Goal: Download file/media

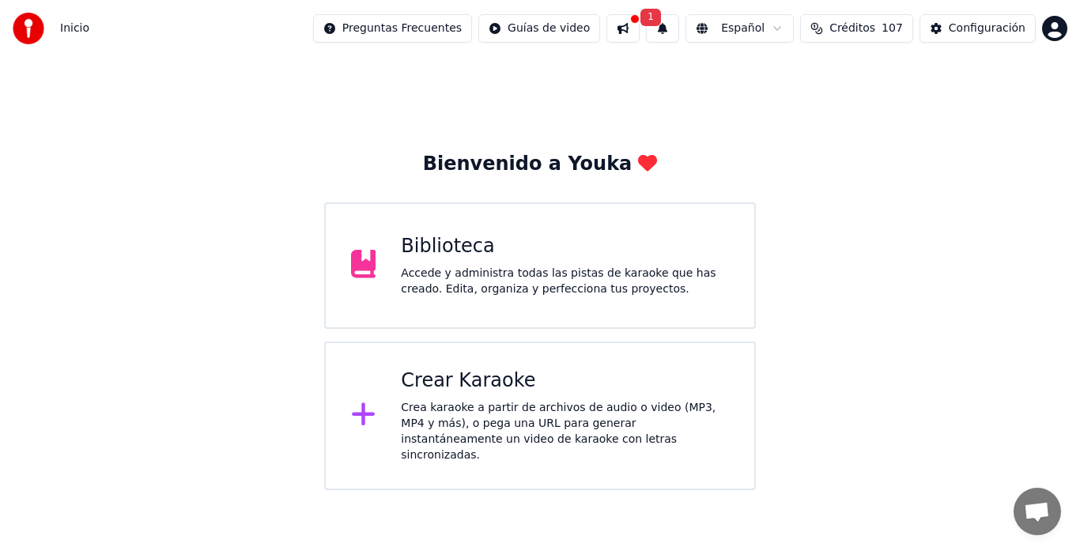
click at [487, 278] on div "Accede y administra todas las pistas de karaoke que has creado. Edita, organiza…" at bounding box center [565, 282] width 328 height 32
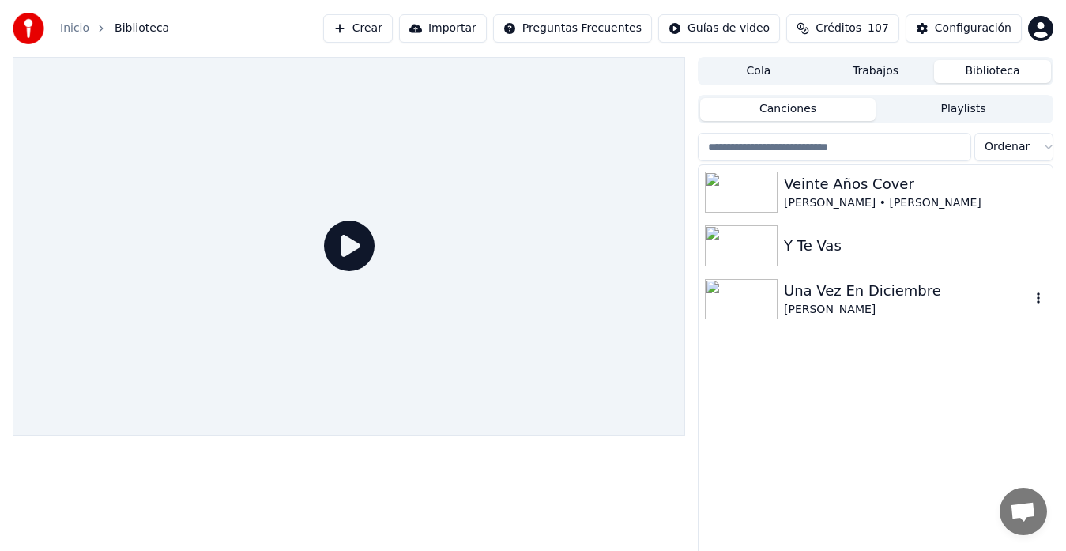
click at [800, 294] on div "Una Vez En Diciembre" at bounding box center [907, 291] width 247 height 22
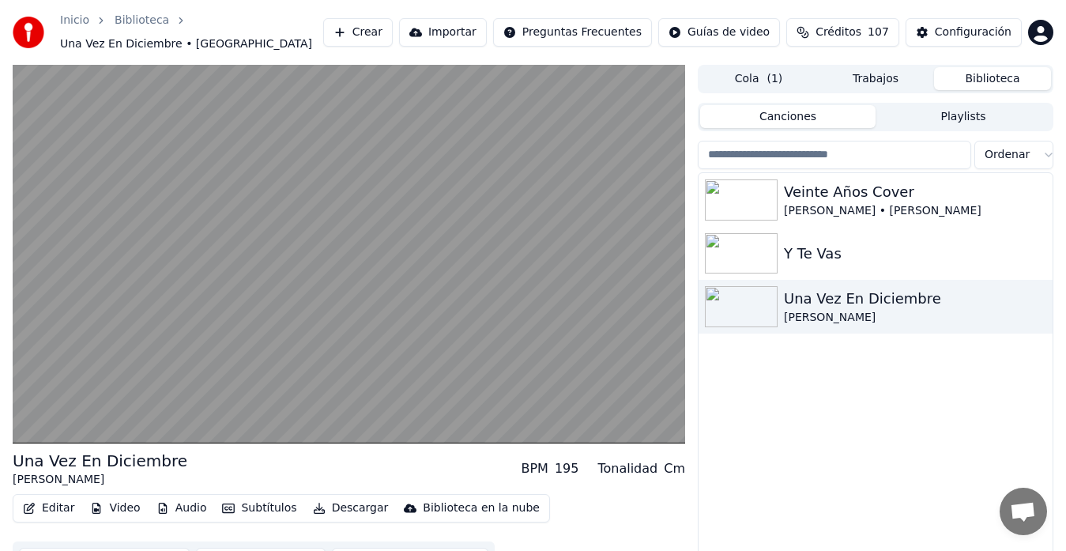
click at [166, 502] on button "Audio" at bounding box center [181, 508] width 63 height 22
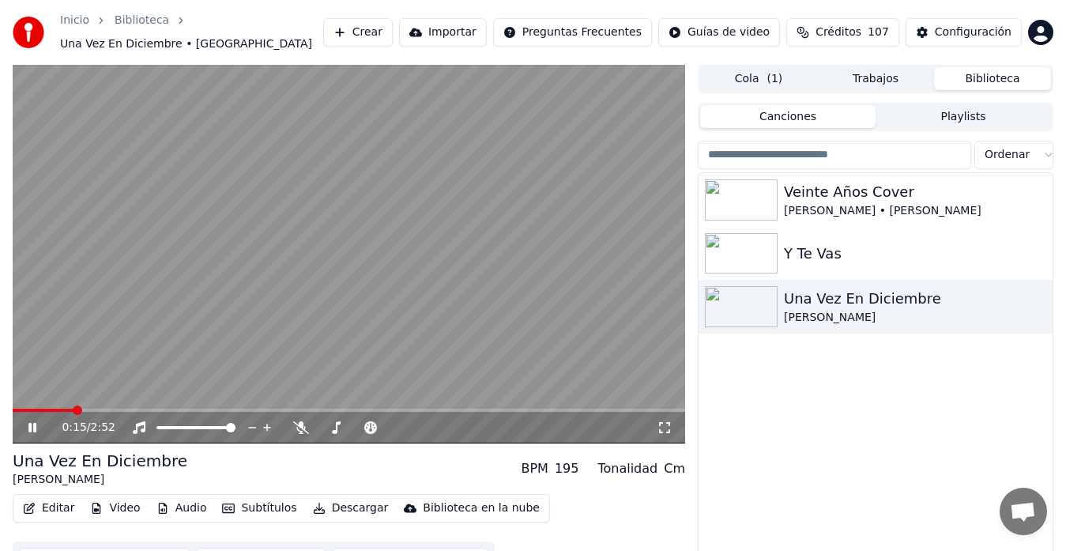
click at [122, 420] on div "0:15 / 2:52" at bounding box center [359, 428] width 595 height 16
click at [20, 409] on span at bounding box center [17, 410] width 8 height 3
click at [25, 421] on icon at bounding box center [43, 427] width 36 height 13
click at [17, 409] on span at bounding box center [15, 410] width 4 height 3
click at [32, 422] on icon at bounding box center [32, 427] width 9 height 11
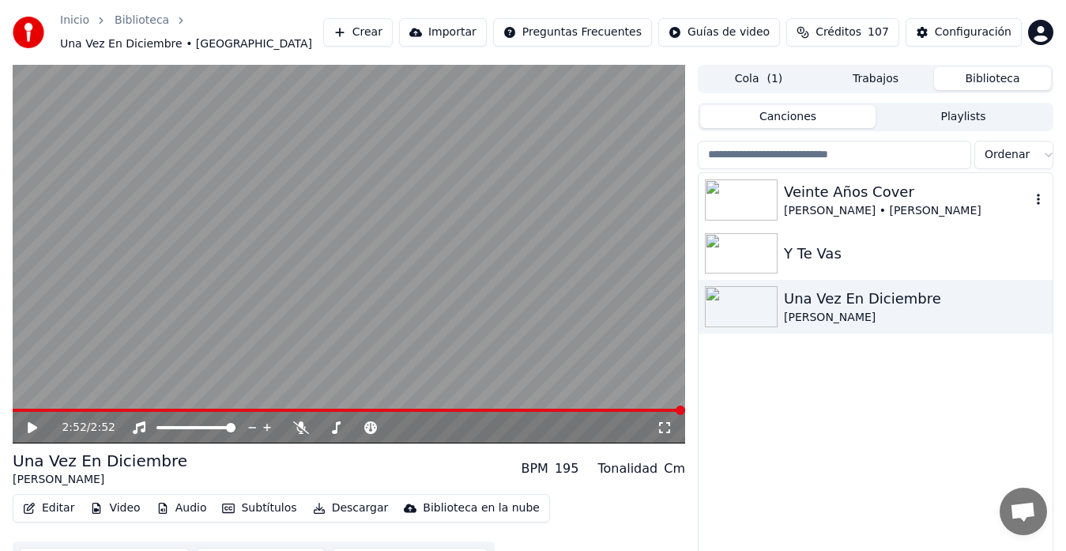
click at [843, 203] on div "[PERSON_NAME] • [PERSON_NAME]" at bounding box center [907, 211] width 247 height 16
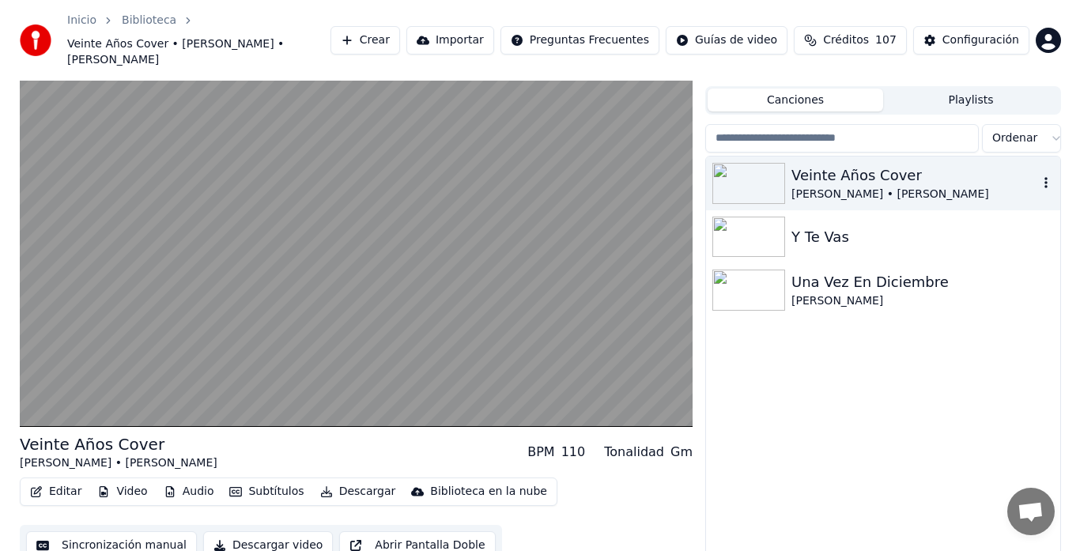
scroll to position [35, 0]
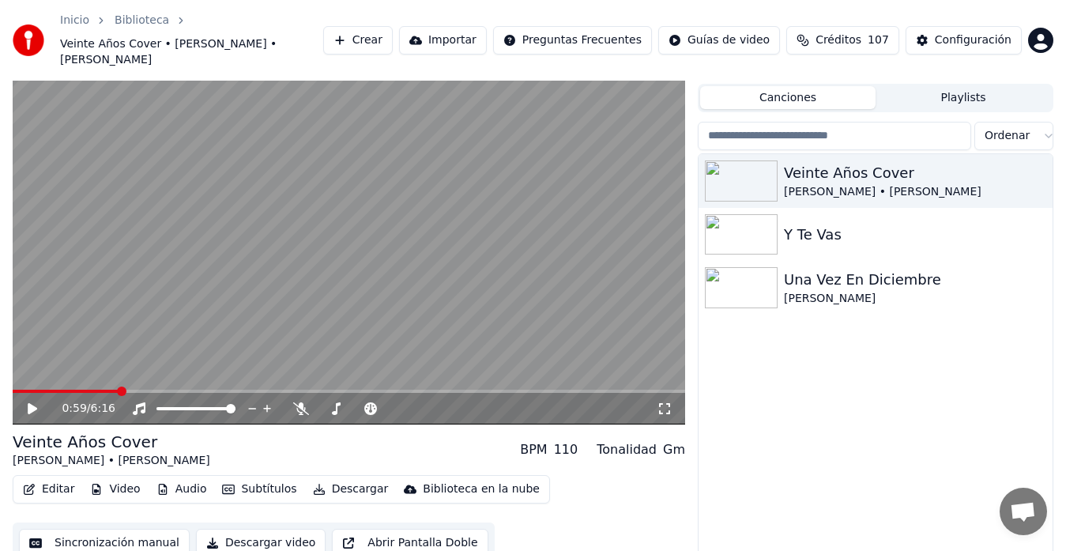
click at [119, 390] on span at bounding box center [66, 391] width 106 height 3
click at [119, 386] on span at bounding box center [121, 390] width 9 height 9
click at [156, 390] on span at bounding box center [349, 391] width 673 height 3
click at [156, 386] on span at bounding box center [157, 390] width 9 height 9
click at [196, 390] on span at bounding box center [349, 391] width 673 height 3
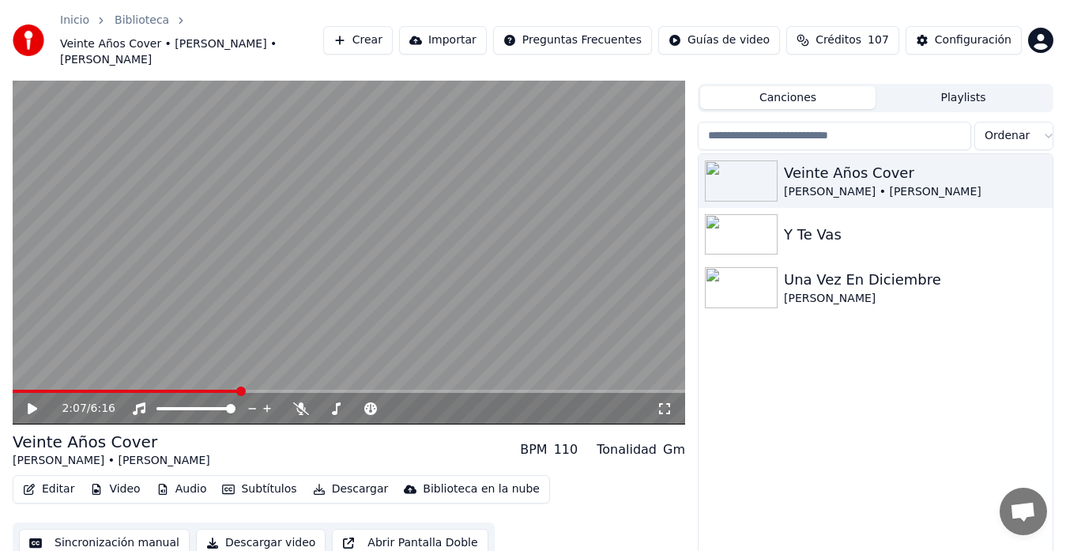
click at [239, 390] on span at bounding box center [349, 391] width 673 height 3
click at [222, 390] on span at bounding box center [117, 391] width 209 height 3
click at [217, 386] on span at bounding box center [217, 390] width 9 height 9
drag, startPoint x: 329, startPoint y: 397, endPoint x: 325, endPoint y: 388, distance: 9.5
click at [329, 401] on div at bounding box center [372, 409] width 127 height 16
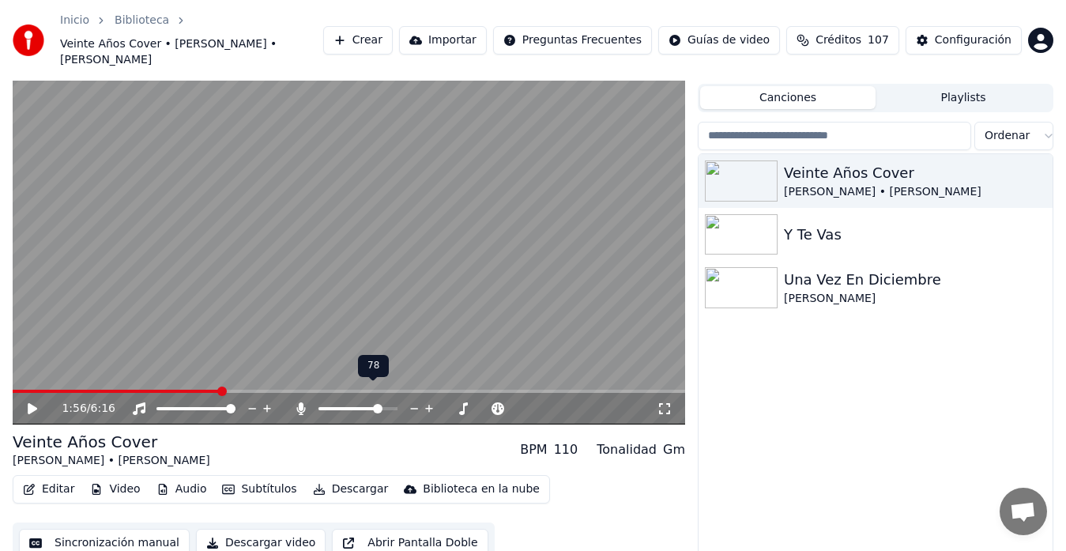
click at [380, 404] on span at bounding box center [377, 408] width 9 height 9
click at [189, 390] on span at bounding box center [116, 391] width 207 height 3
click at [189, 390] on span at bounding box center [101, 391] width 177 height 3
click at [23, 390] on span at bounding box center [124, 391] width 223 height 3
click at [324, 407] on span at bounding box center [321, 408] width 6 height 3
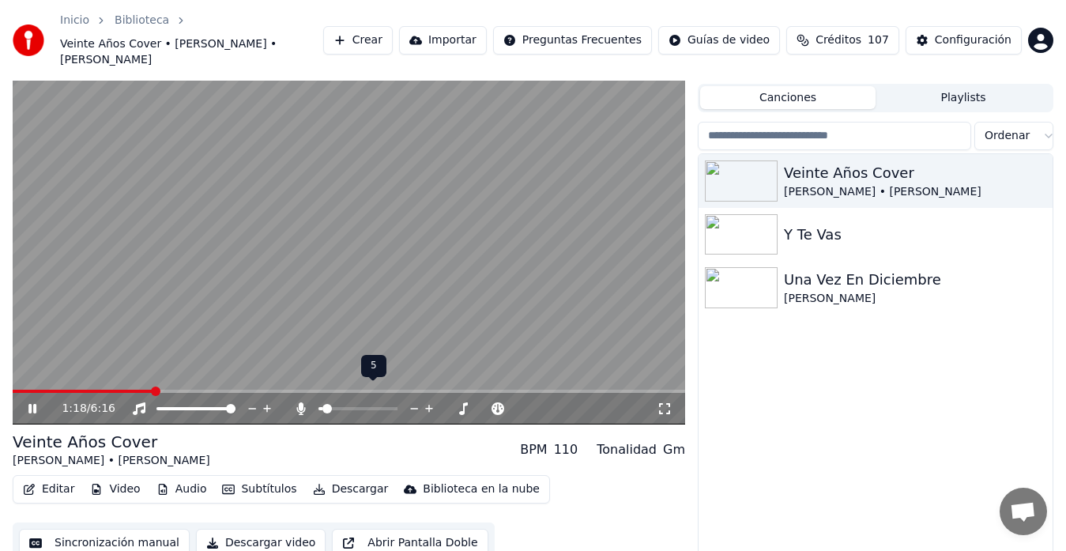
click at [322, 407] on span at bounding box center [320, 408] width 4 height 3
click at [321, 404] on span at bounding box center [325, 408] width 9 height 9
click at [393, 28] on button "Crear" at bounding box center [358, 40] width 70 height 28
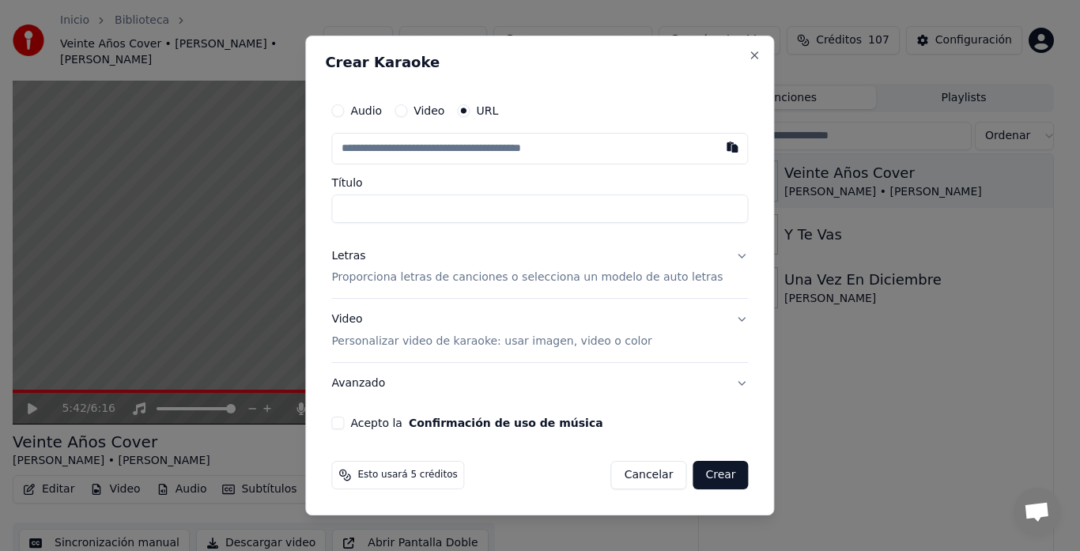
type input "**********"
click at [726, 257] on button "Letras Proporciona letras de canciones o selecciona un modelo de auto letras" at bounding box center [539, 267] width 416 height 63
type input "**********"
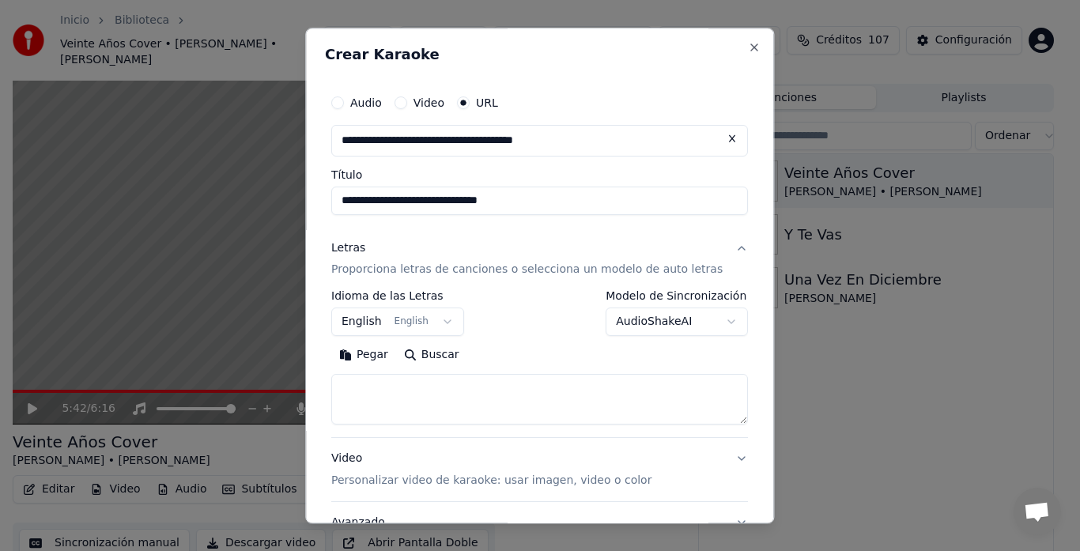
click at [448, 316] on button "English English" at bounding box center [397, 322] width 133 height 28
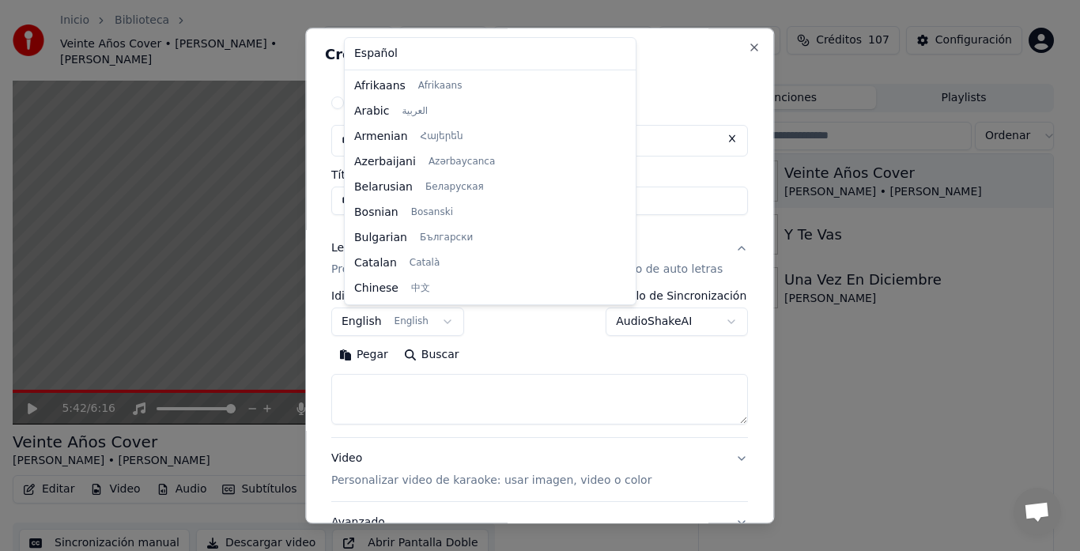
scroll to position [126, 0]
select select "**"
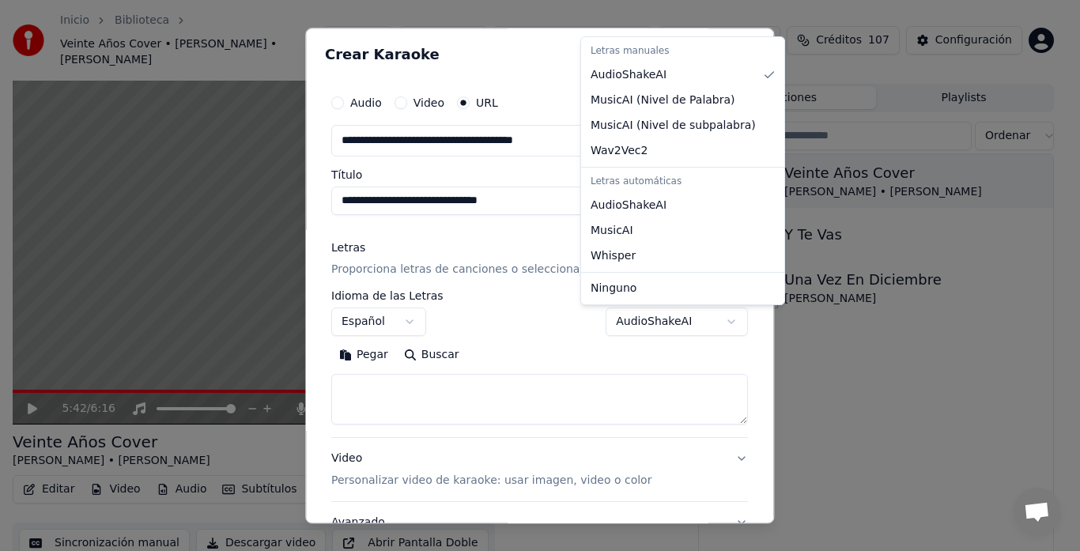
click at [707, 318] on body "**********" at bounding box center [533, 240] width 1066 height 551
select select "**********"
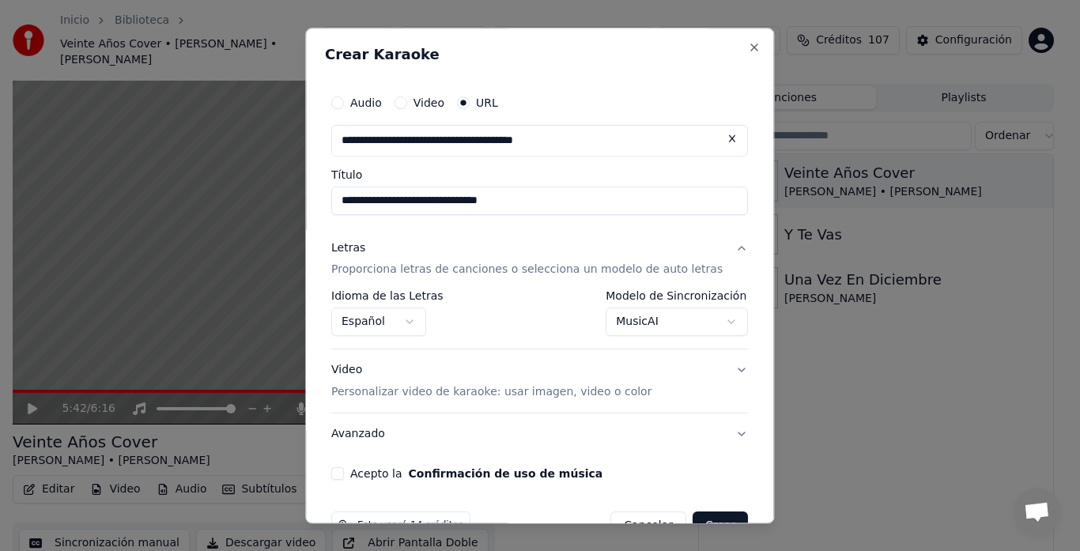
scroll to position [43, 0]
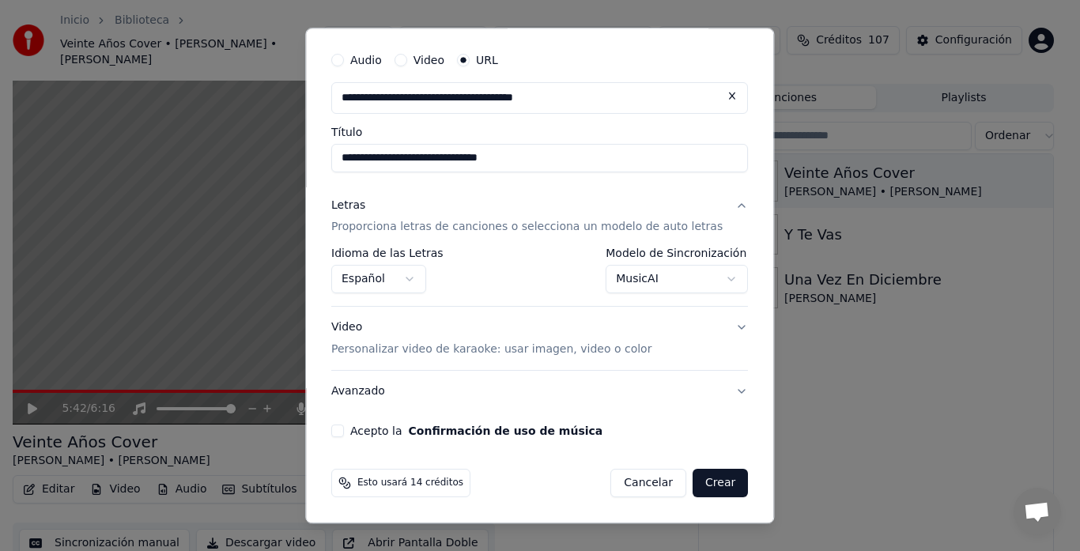
click at [344, 432] on button "Acepto la Confirmación de uso de música" at bounding box center [337, 431] width 13 height 13
click at [695, 484] on button "Crear" at bounding box center [719, 483] width 55 height 28
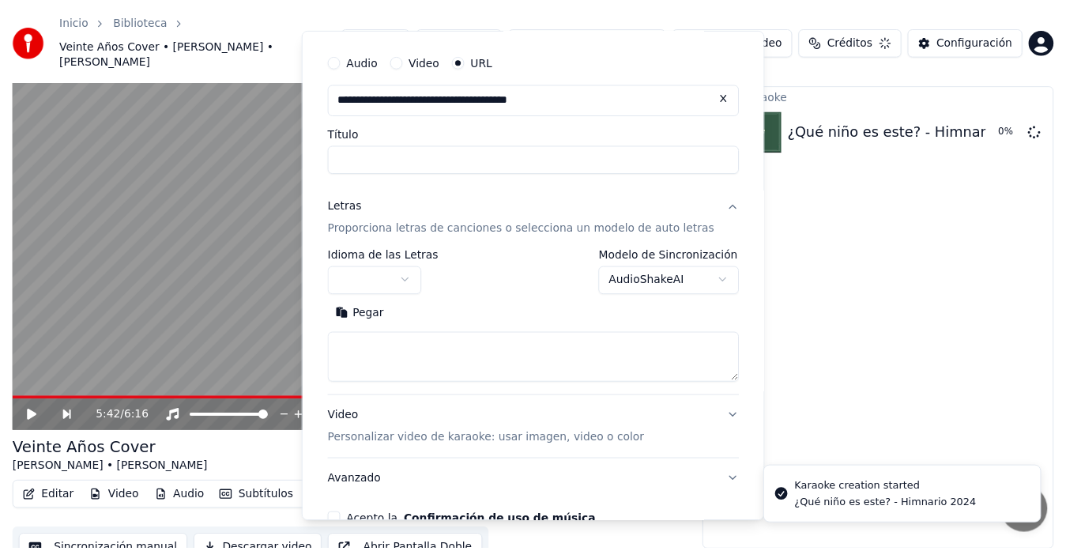
scroll to position [32, 0]
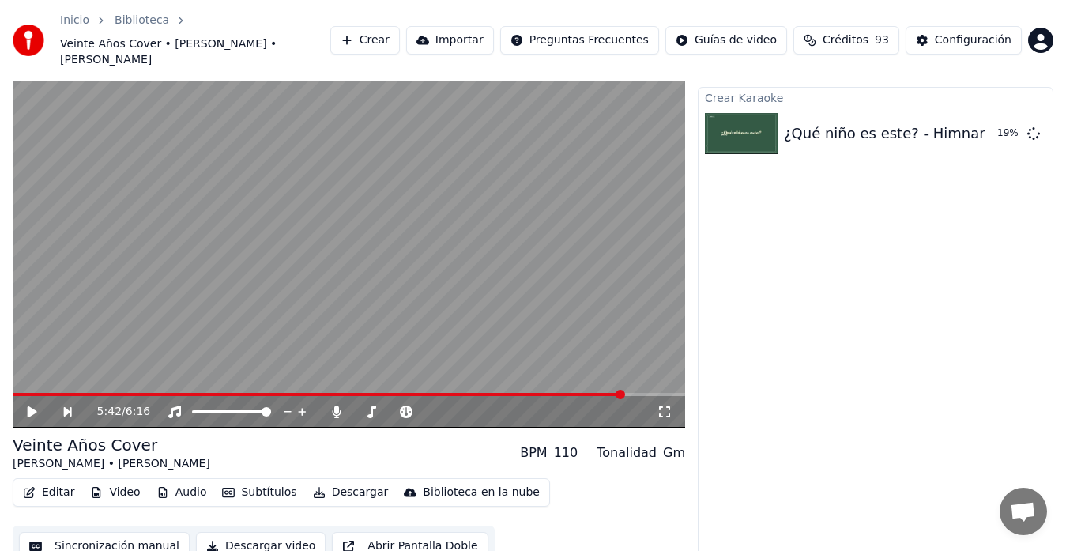
click at [29, 406] on icon at bounding box center [32, 411] width 9 height 11
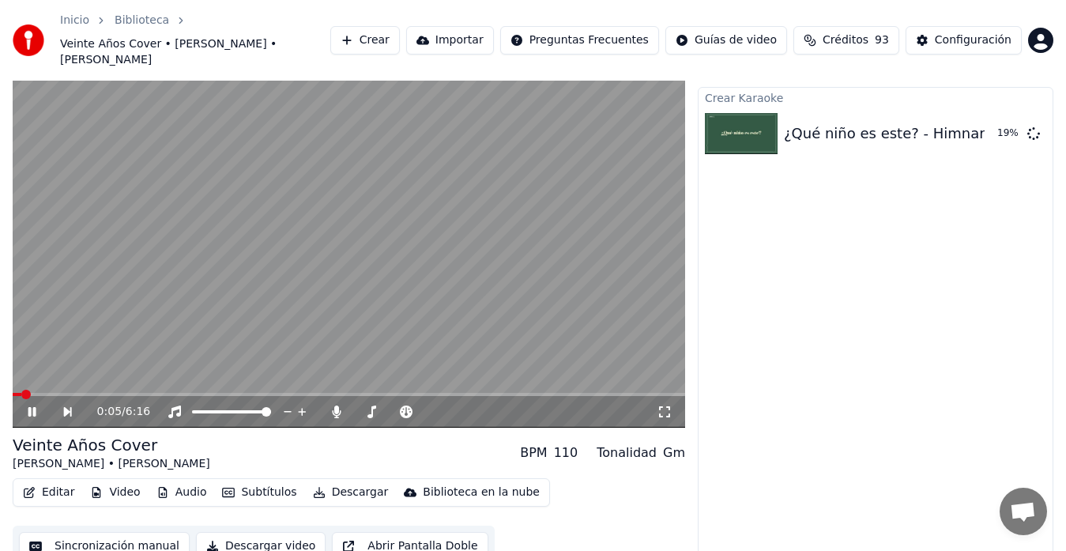
click at [21, 393] on span at bounding box center [17, 394] width 9 height 3
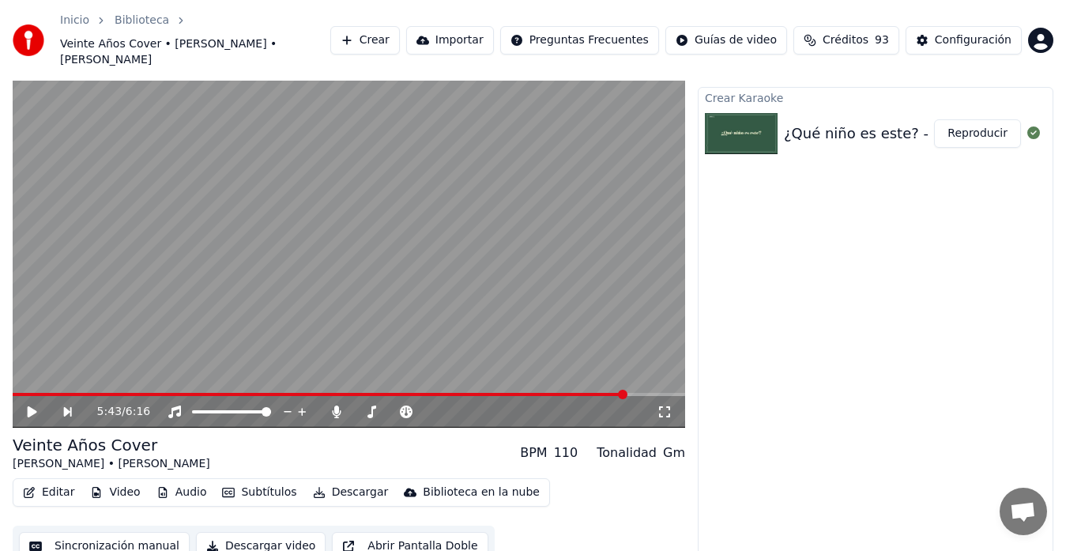
click at [843, 107] on div "¿Qué niño es este? - Himnario 2024 Reproducir" at bounding box center [876, 134] width 354 height 54
click at [879, 122] on div "¿Qué niño es este? - Himnario 2024" at bounding box center [911, 133] width 254 height 22
click at [131, 23] on link "Biblioteca" at bounding box center [142, 21] width 55 height 16
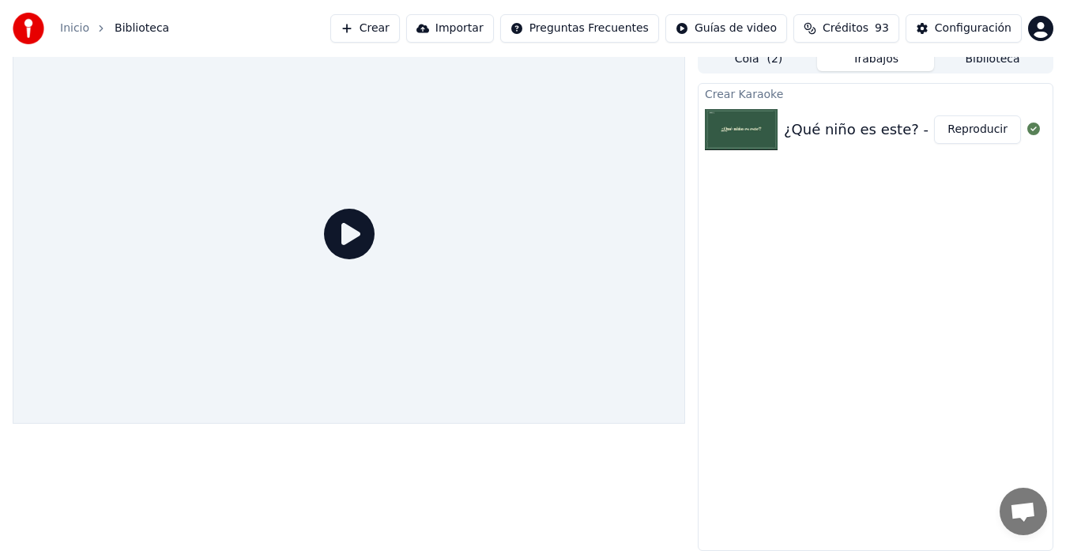
scroll to position [12, 0]
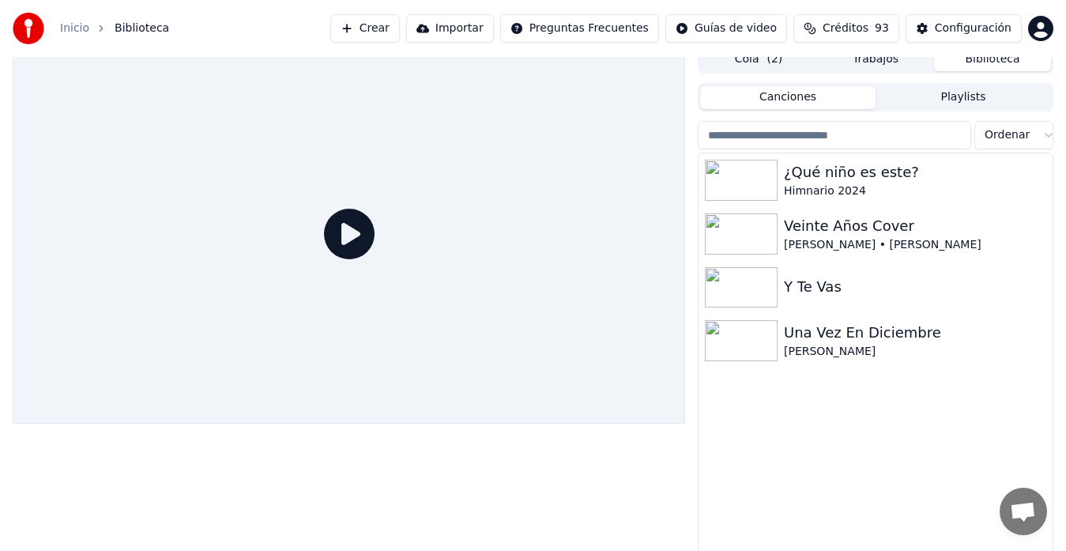
click at [973, 66] on button "Biblioteca" at bounding box center [992, 59] width 117 height 23
click at [868, 174] on div "¿Qué niño es este?" at bounding box center [907, 172] width 247 height 22
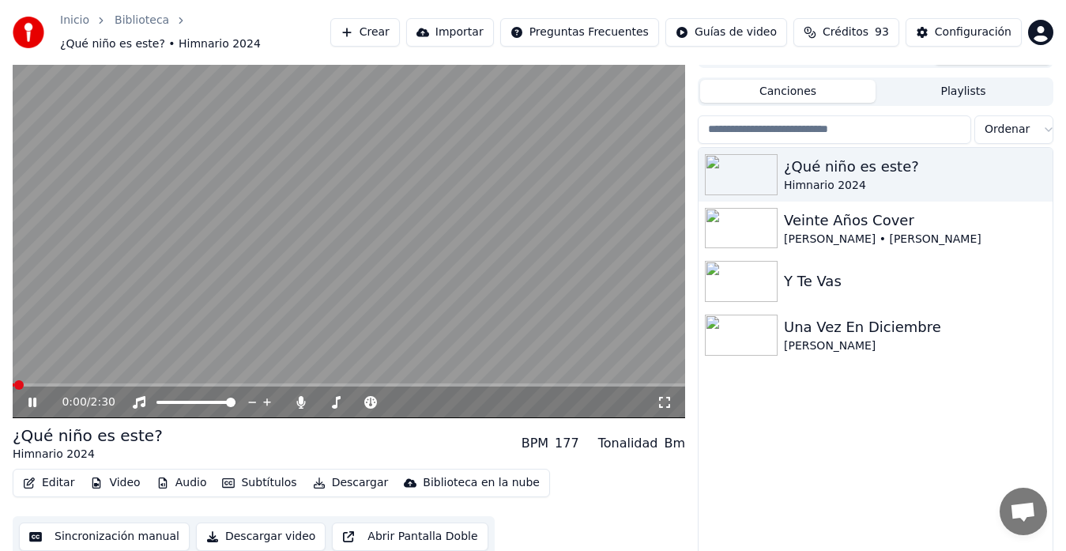
scroll to position [27, 0]
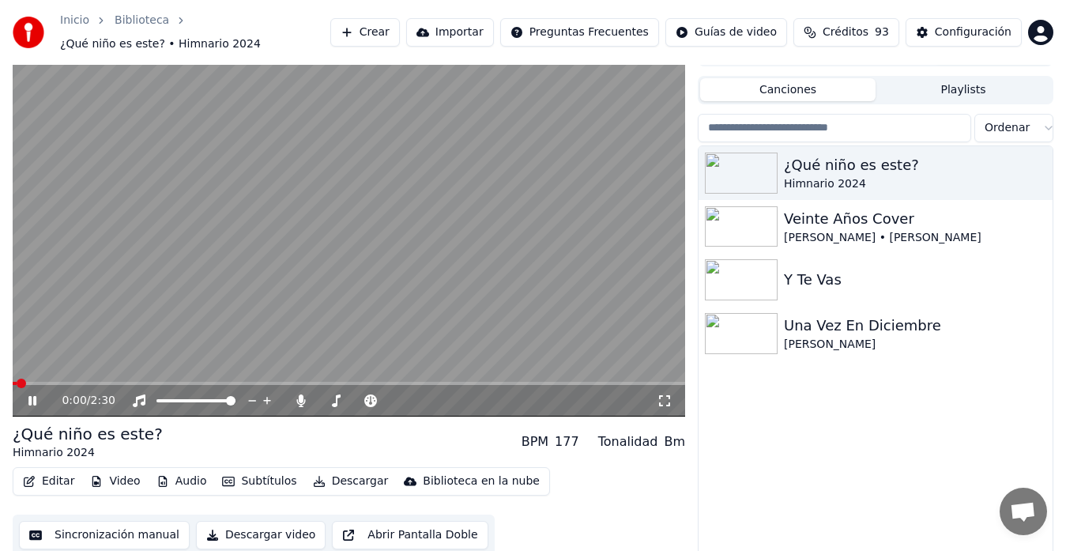
click at [332, 471] on button "Descargar" at bounding box center [351, 481] width 89 height 22
click at [34, 396] on icon at bounding box center [32, 400] width 8 height 9
click at [338, 477] on button "Descargar" at bounding box center [351, 481] width 89 height 22
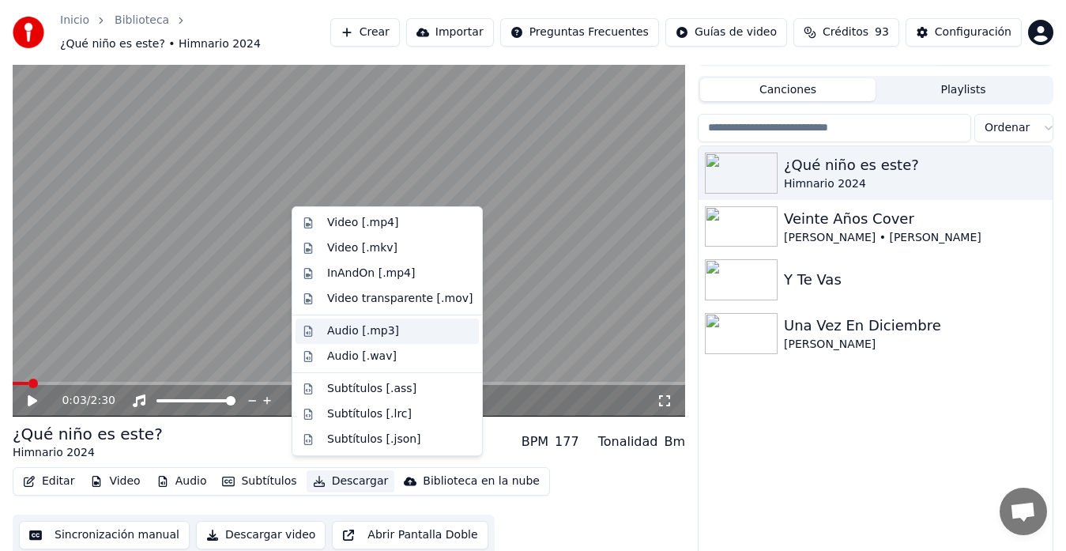
click at [377, 327] on div "Audio [.mp3]" at bounding box center [363, 331] width 72 height 16
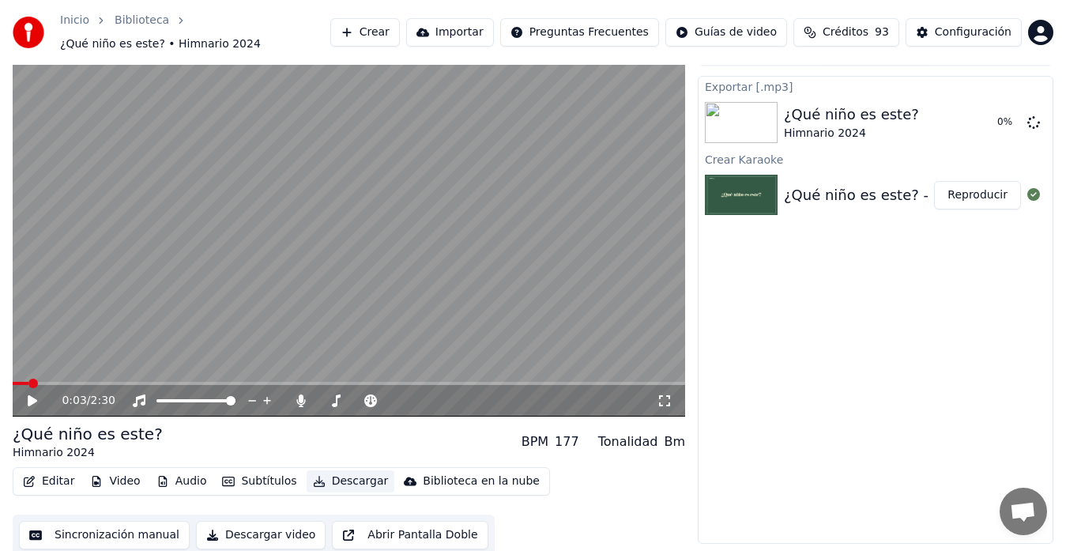
scroll to position [24, 0]
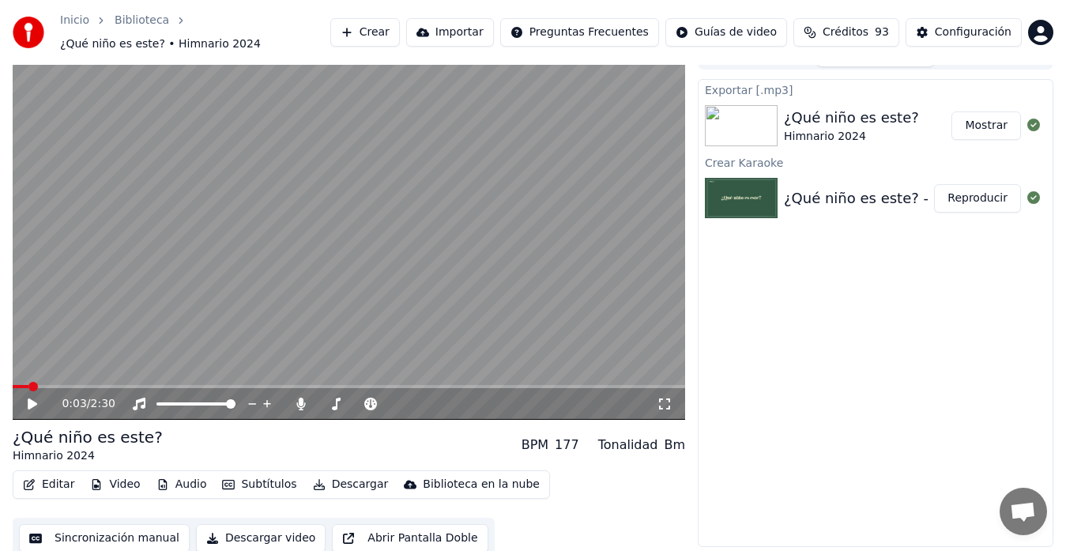
click at [990, 120] on button "Mostrar" at bounding box center [987, 125] width 70 height 28
